Goal: Find specific page/section

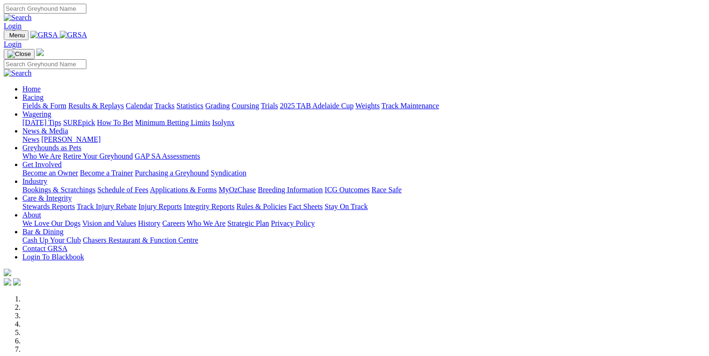
scroll to position [299, 0]
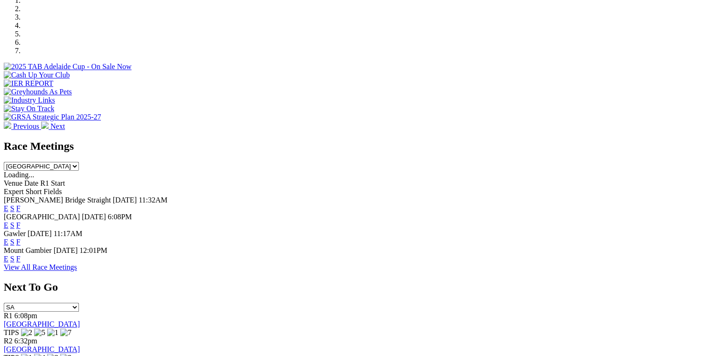
click at [21, 255] on link "F" at bounding box center [18, 259] width 4 height 8
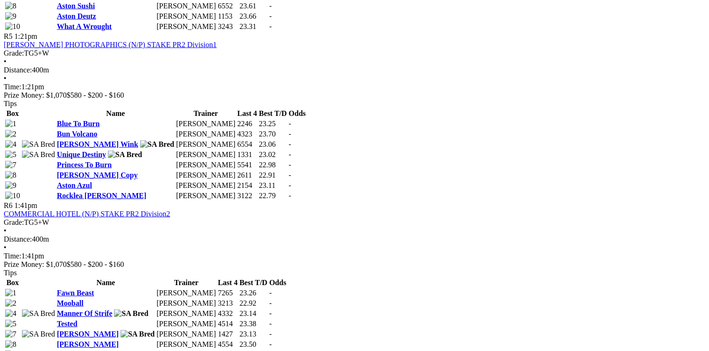
scroll to position [1232, 0]
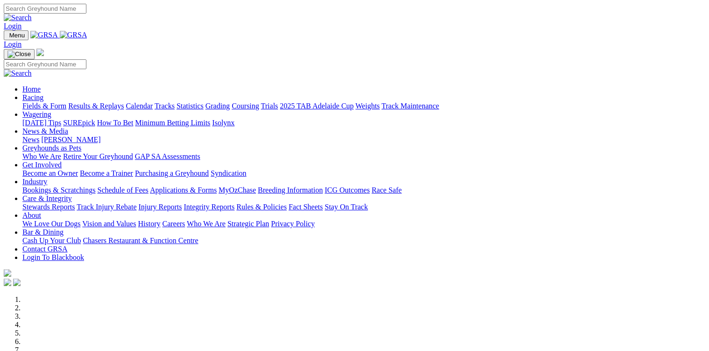
click at [153, 102] on link "Calendar" at bounding box center [139, 106] width 27 height 8
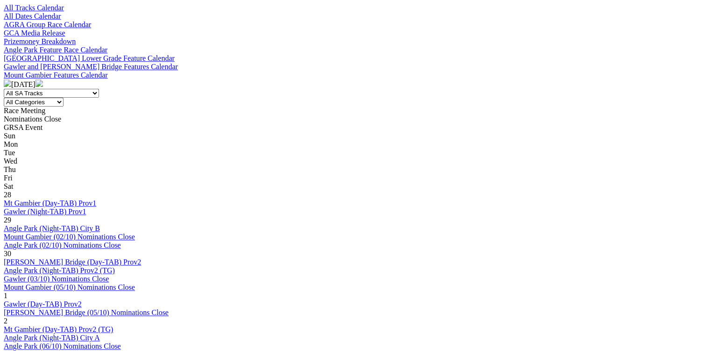
scroll to position [336, 0]
